Goal: Task Accomplishment & Management: Complete application form

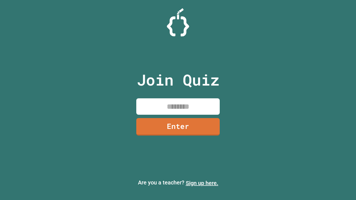
click at [202, 183] on link "Sign up here." at bounding box center [202, 183] width 33 height 7
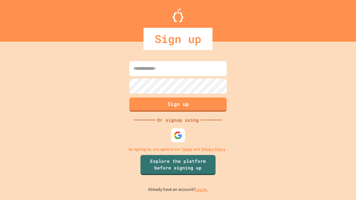
click at [202, 190] on link "Log in." at bounding box center [201, 190] width 13 height 6
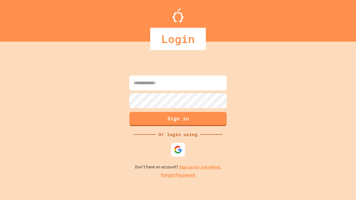
type input "*****"
